Goal: Task Accomplishment & Management: Manage account settings

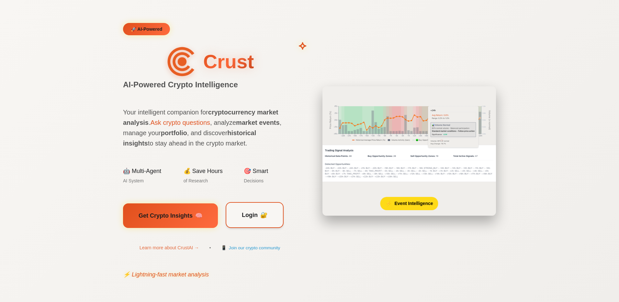
click at [242, 218] on span "Login" at bounding box center [250, 215] width 16 height 9
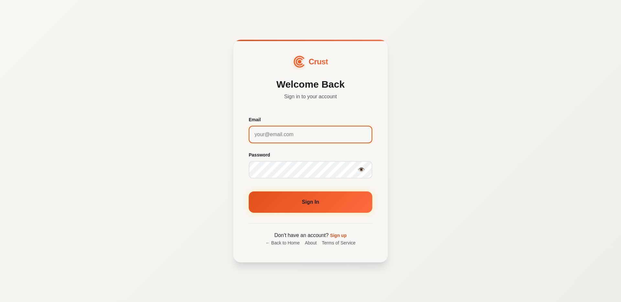
click at [283, 136] on input "Email" at bounding box center [311, 134] width 124 height 17
type input "[EMAIL_ADDRESS][DOMAIN_NAME]"
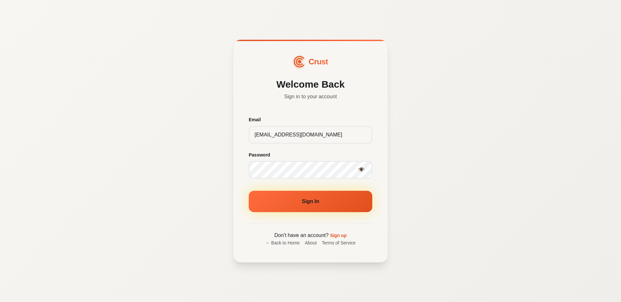
click at [305, 209] on button "Sign In" at bounding box center [311, 201] width 124 height 21
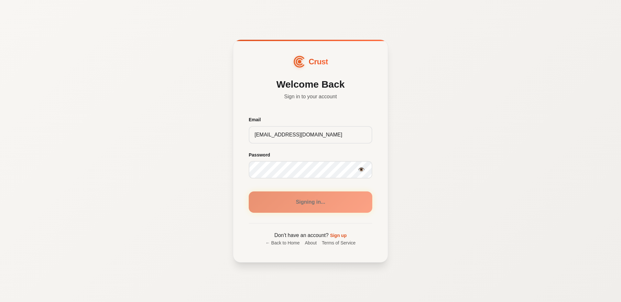
click at [414, 190] on div "Crust Welcome Back Sign in to your account Email [EMAIL_ADDRESS][DOMAIN_NAME] P…" at bounding box center [310, 151] width 621 height 302
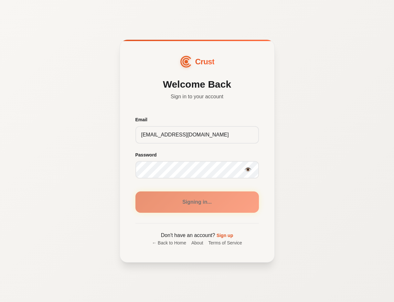
click at [369, 92] on div "Crust Welcome Back Sign in to your account Email [EMAIL_ADDRESS][DOMAIN_NAME] P…" at bounding box center [197, 151] width 394 height 302
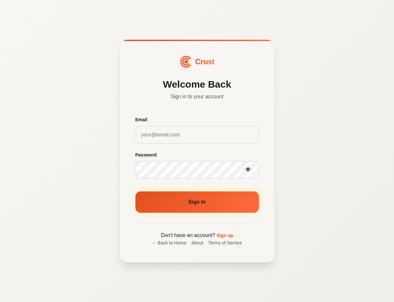
click at [148, 138] on input "Email" at bounding box center [198, 134] width 124 height 17
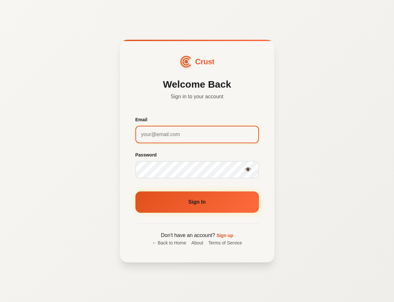
type input "[EMAIL_ADDRESS][DOMAIN_NAME]"
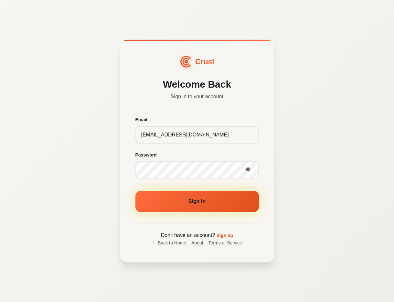
click at [199, 209] on button "Sign In" at bounding box center [198, 201] width 124 height 21
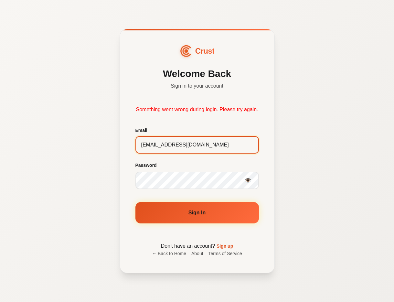
click at [212, 153] on input "[EMAIL_ADDRESS][DOMAIN_NAME]" at bounding box center [198, 144] width 124 height 17
click at [323, 114] on div "Crust Welcome Back Sign in to your account Something went wrong during login. P…" at bounding box center [197, 151] width 394 height 302
click at [214, 149] on input "[EMAIL_ADDRESS][DOMAIN_NAME]" at bounding box center [198, 144] width 124 height 17
click at [199, 219] on button "Sign In" at bounding box center [198, 212] width 124 height 21
click at [344, 61] on div "Crust Welcome Back Sign in to your account Something went wrong during login. P…" at bounding box center [197, 151] width 394 height 302
